Goal: Task Accomplishment & Management: Manage account settings

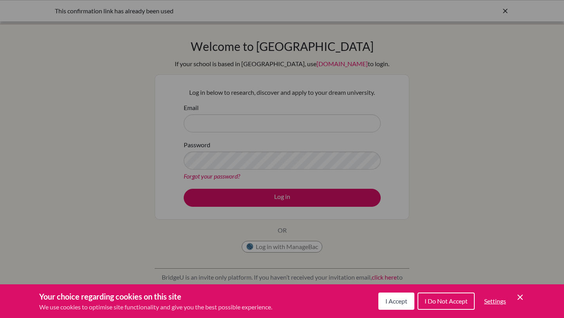
click at [312, 132] on div "Cookie Preferences" at bounding box center [282, 159] width 564 height 318
click at [386, 306] on button "I Accept" at bounding box center [397, 301] width 36 height 17
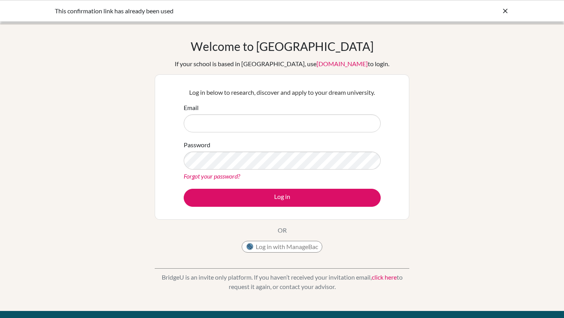
click at [254, 133] on form "Email Password Forgot your password? Log in" at bounding box center [282, 155] width 197 height 104
click at [255, 129] on input "Email" at bounding box center [282, 123] width 197 height 18
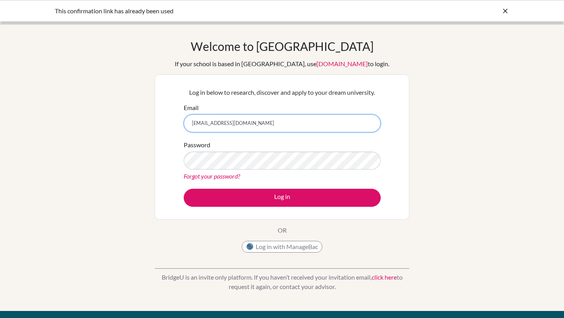
type input "DIAB190188@diabstudents.com"
click at [210, 176] on link "Forgot your password?" at bounding box center [212, 175] width 56 height 7
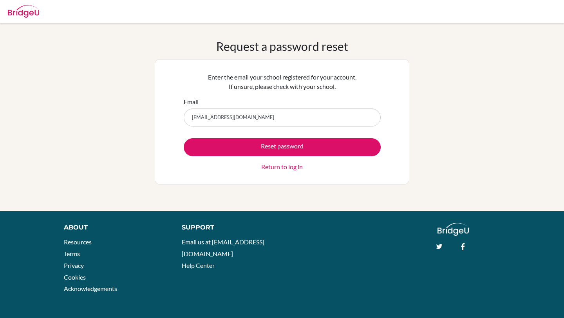
type input "[EMAIL_ADDRESS][DOMAIN_NAME]"
click at [184, 138] on button "Reset password" at bounding box center [282, 147] width 197 height 18
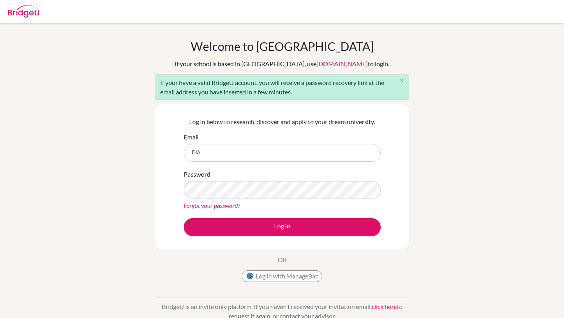
type input "DIAB190188@diabstudents.com"
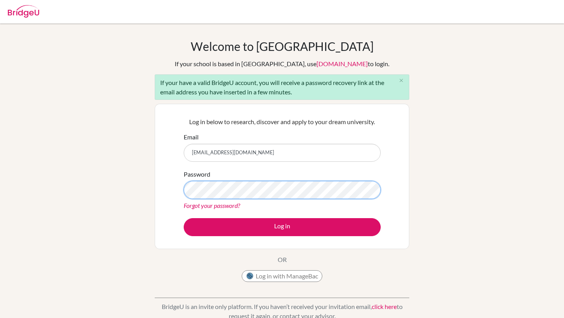
click at [184, 218] on button "Log in" at bounding box center [282, 227] width 197 height 18
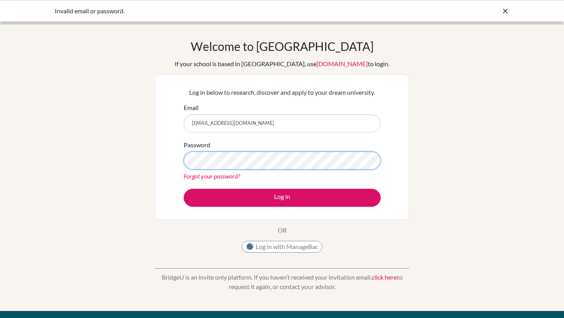
click at [184, 189] on button "Log in" at bounding box center [282, 198] width 197 height 18
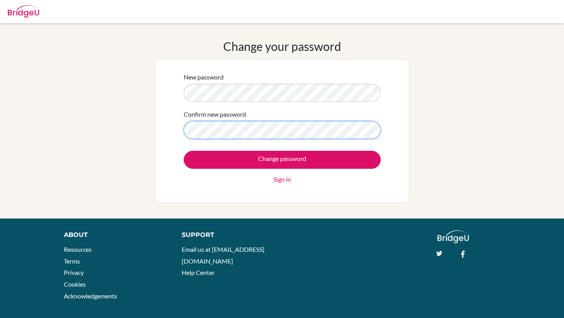
click at [184, 151] on input "Change password" at bounding box center [282, 160] width 197 height 18
